Goal: Information Seeking & Learning: Learn about a topic

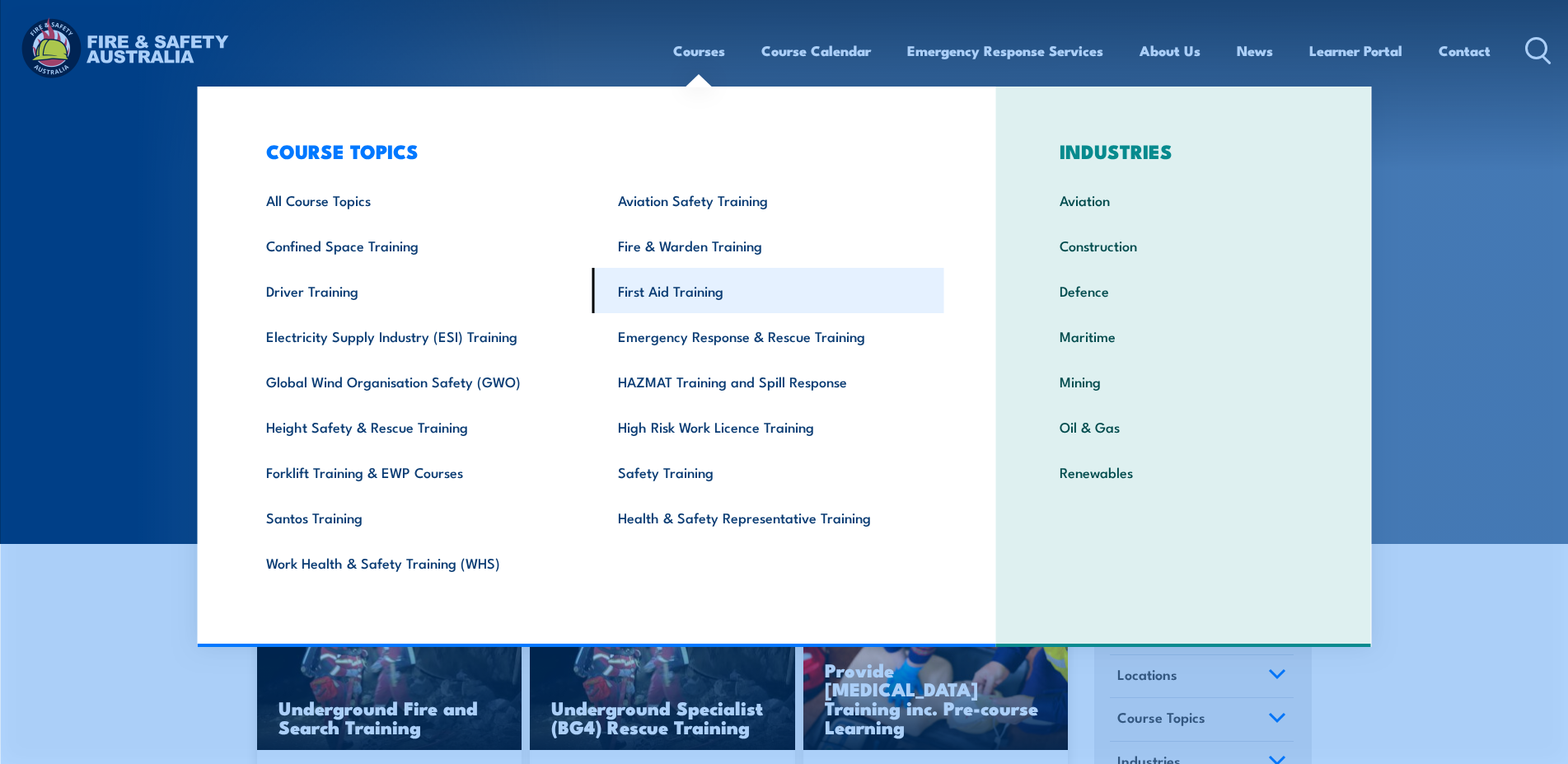
click at [677, 299] on link "First Aid Training" at bounding box center [768, 291] width 352 height 45
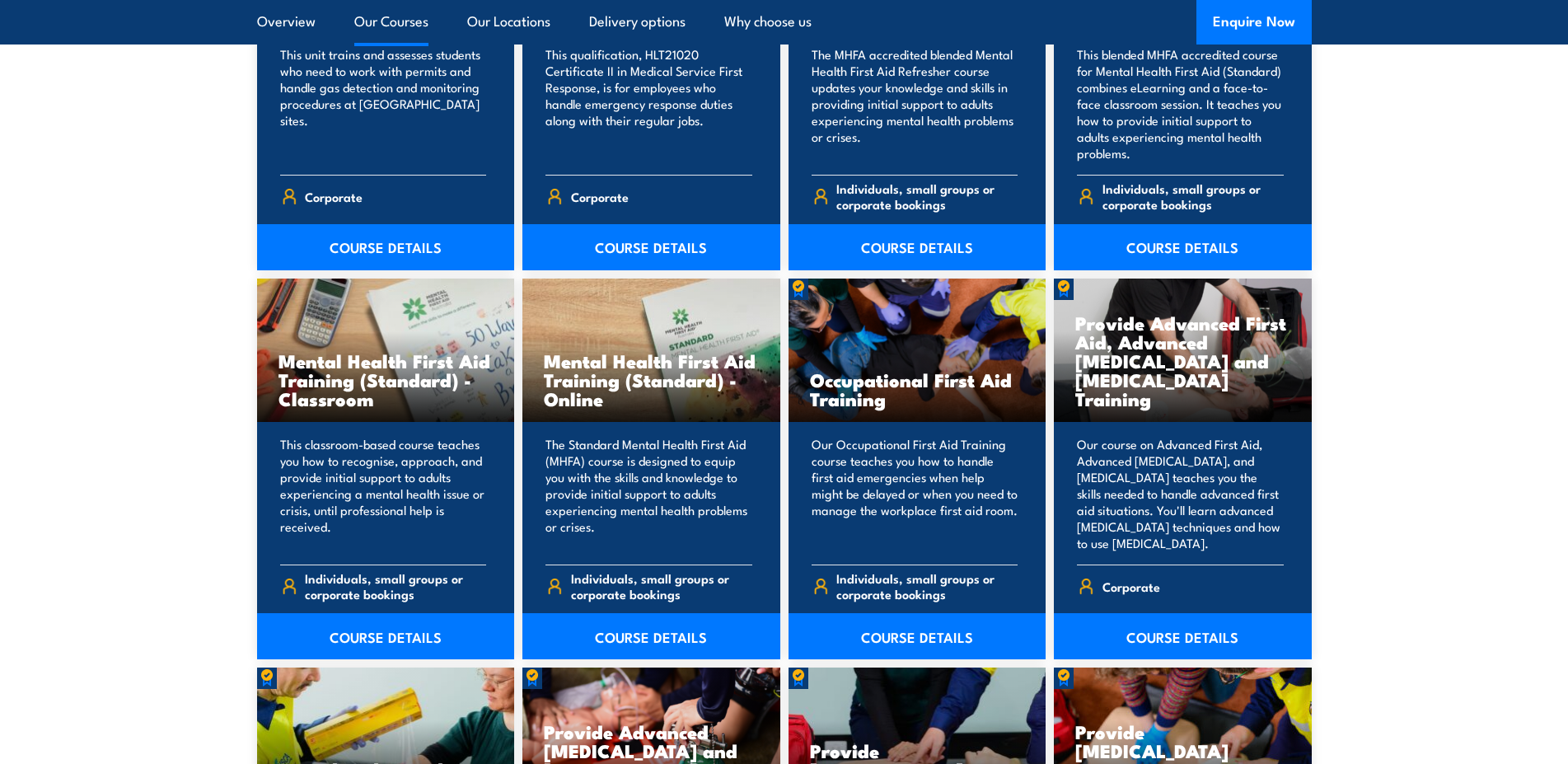
scroll to position [1596, 0]
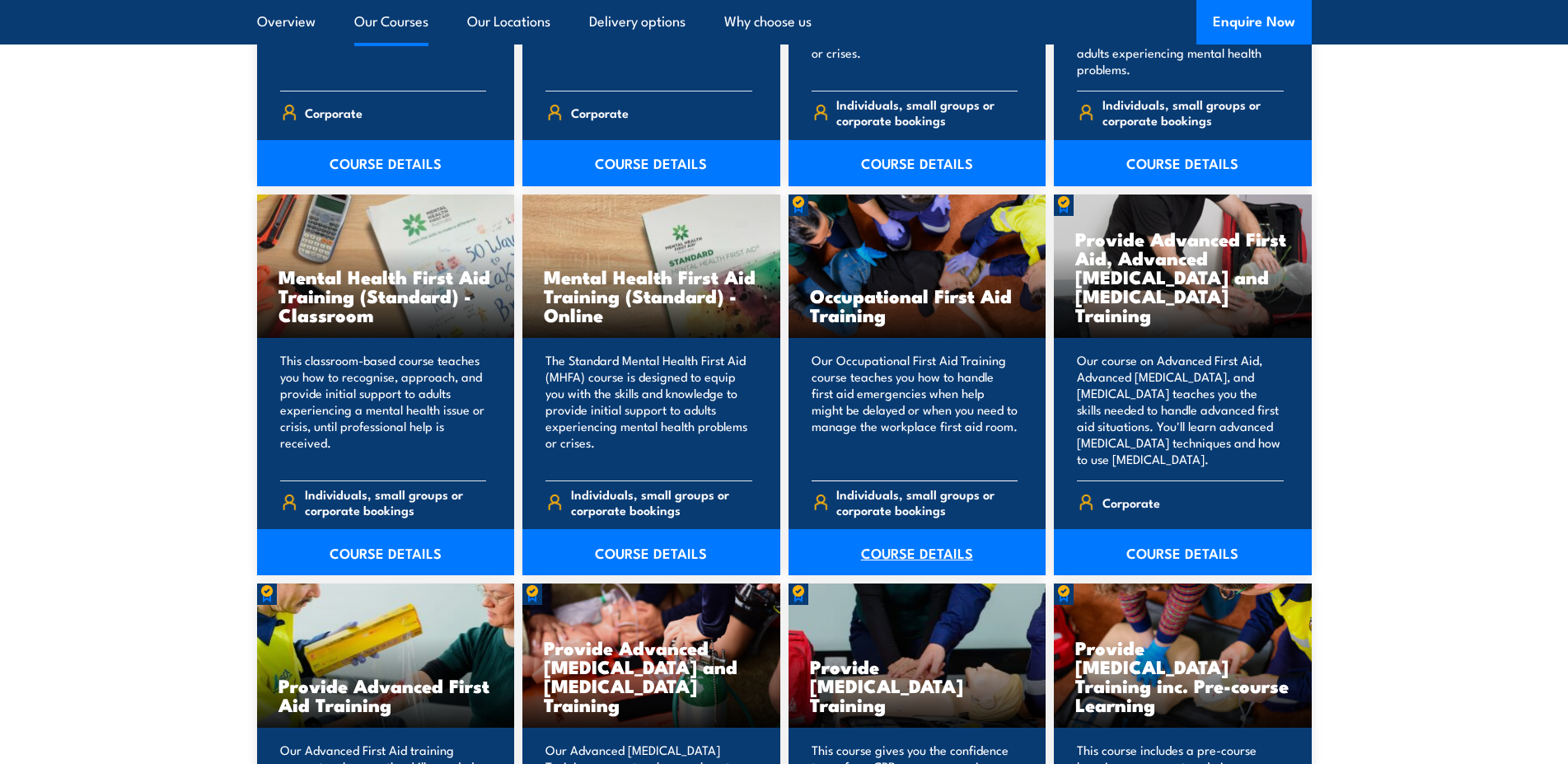
click at [897, 542] on link "COURSE DETAILS" at bounding box center [917, 552] width 258 height 46
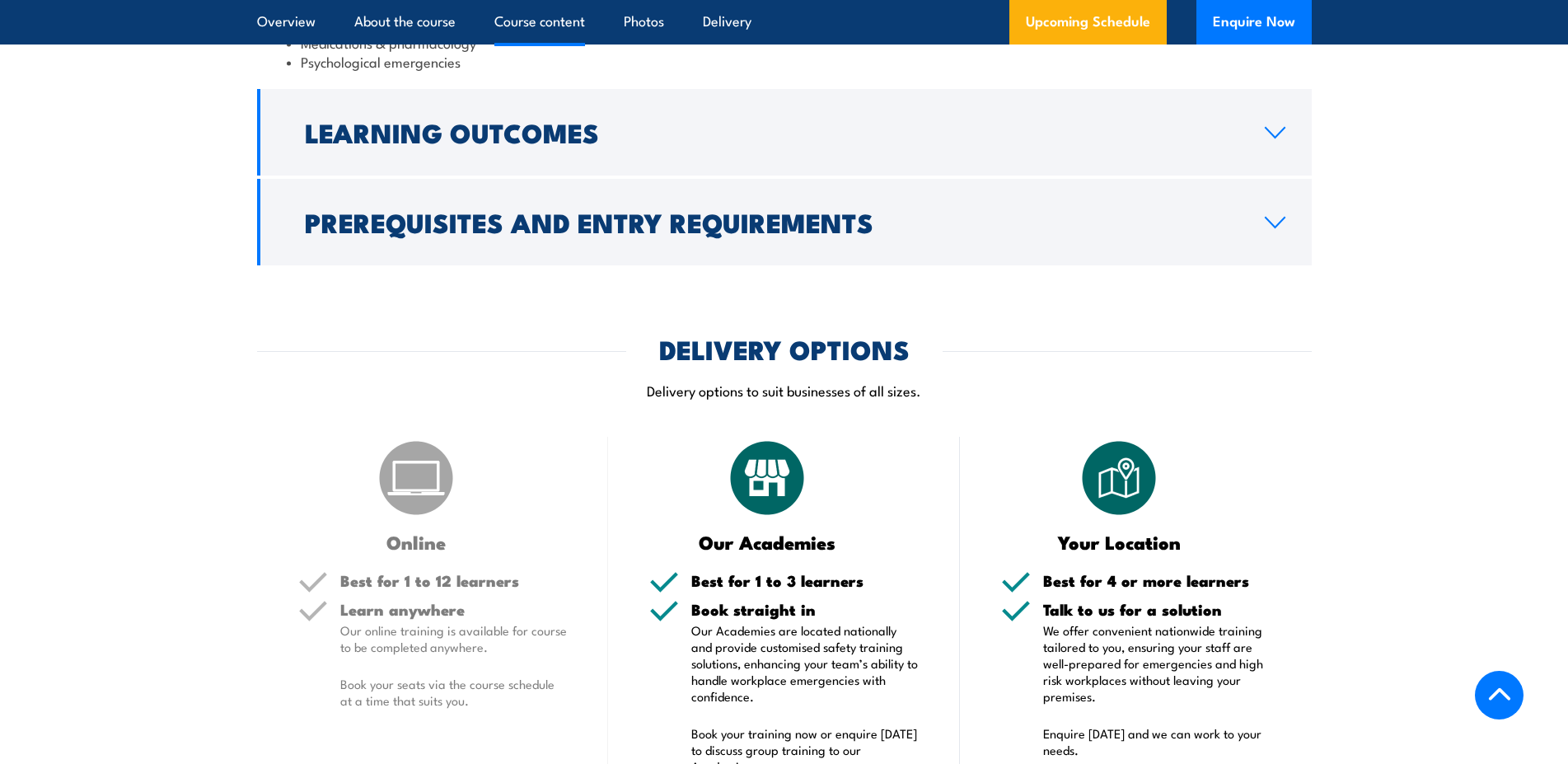
scroll to position [1848, 0]
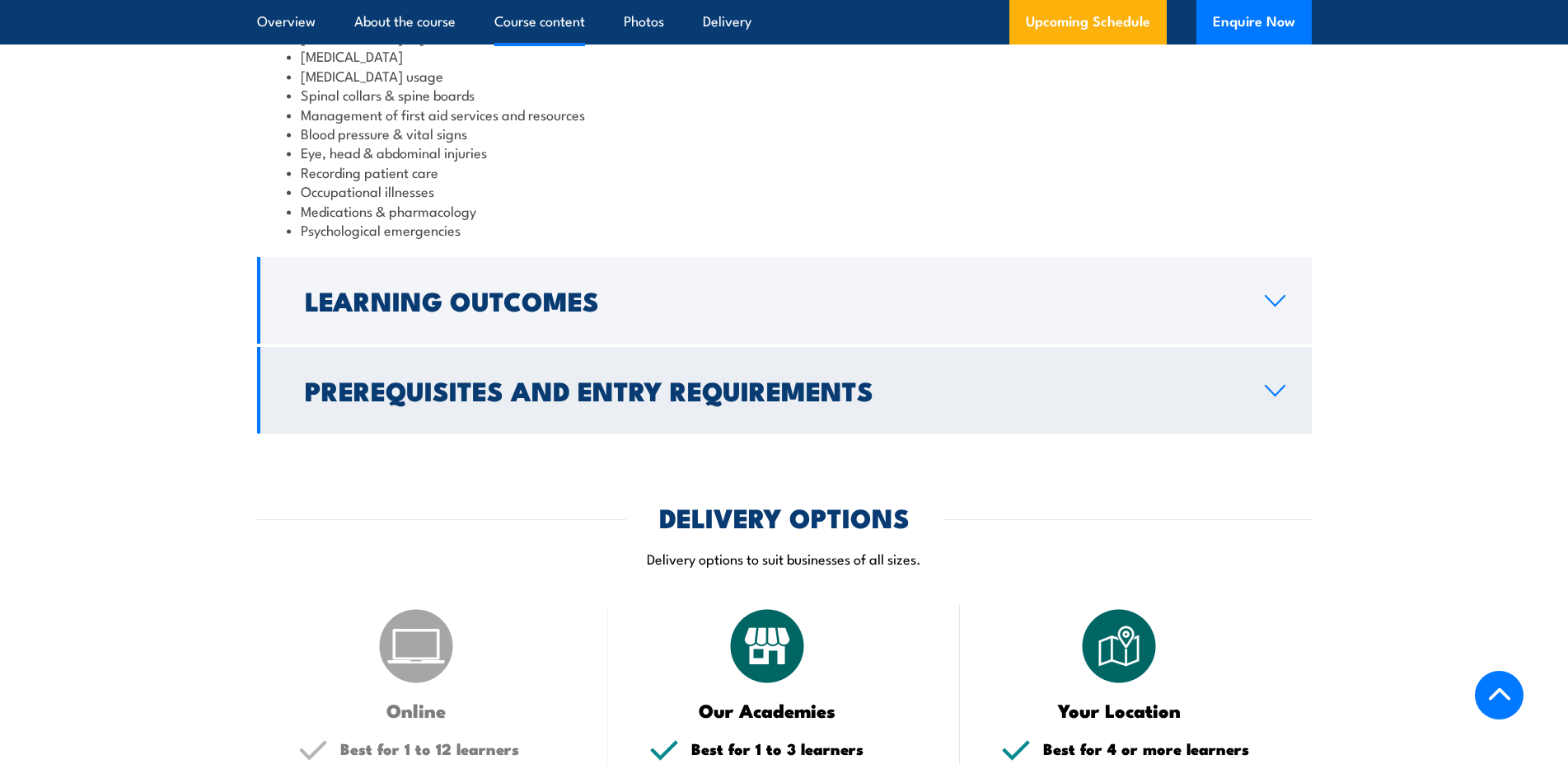
click at [557, 379] on h2 "Prerequisites and Entry Requirements" at bounding box center [771, 389] width 933 height 23
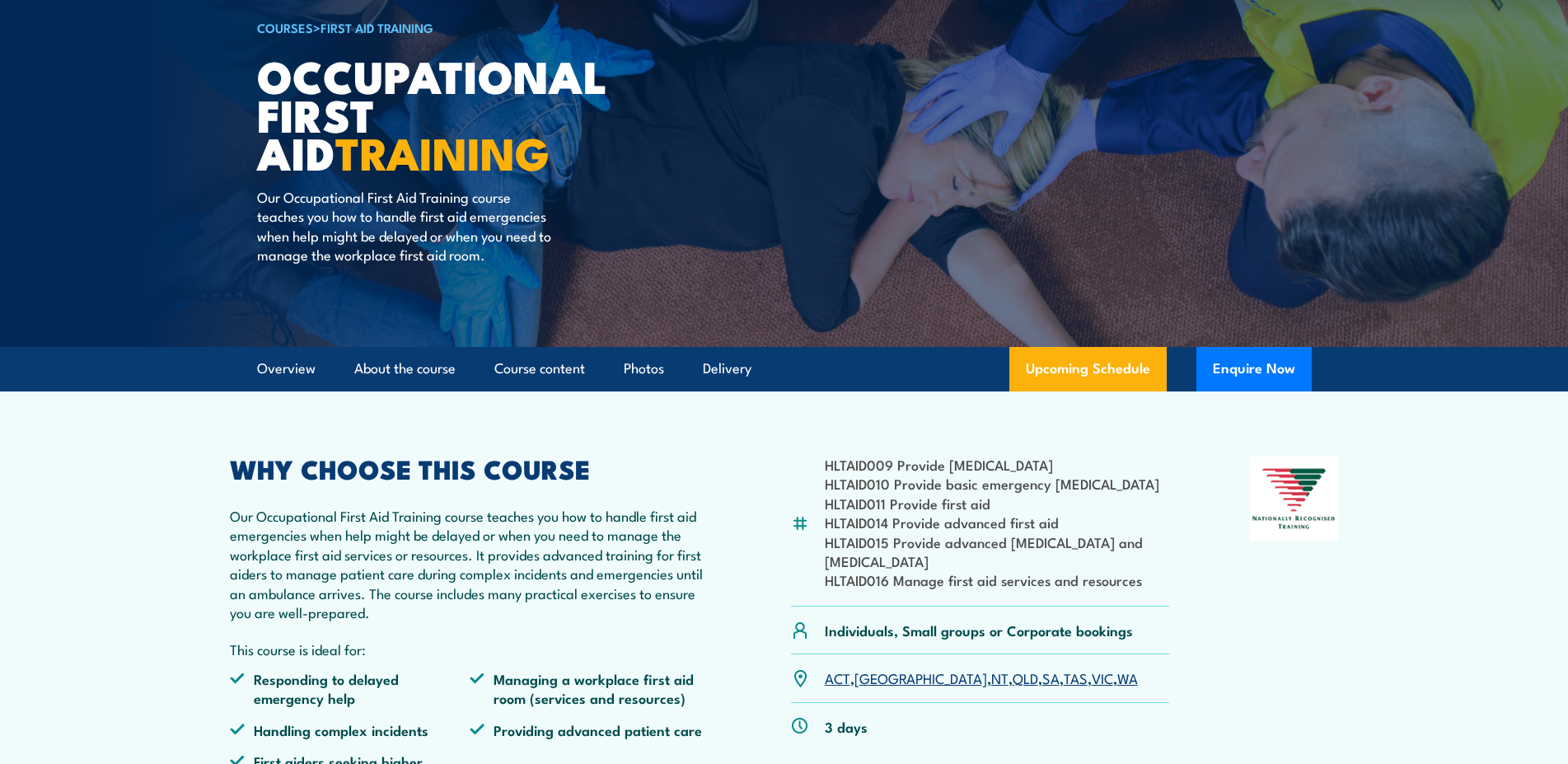
scroll to position [0, 0]
